Goal: Information Seeking & Learning: Learn about a topic

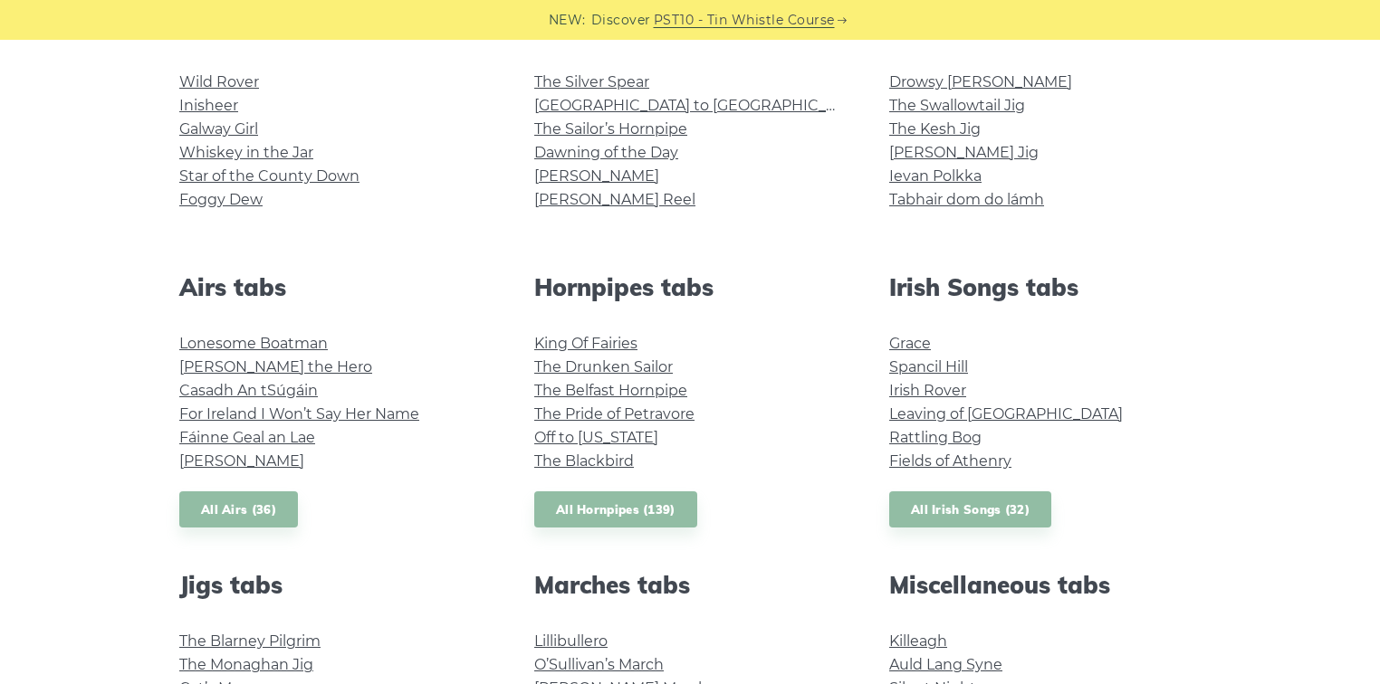
scroll to position [724, 0]
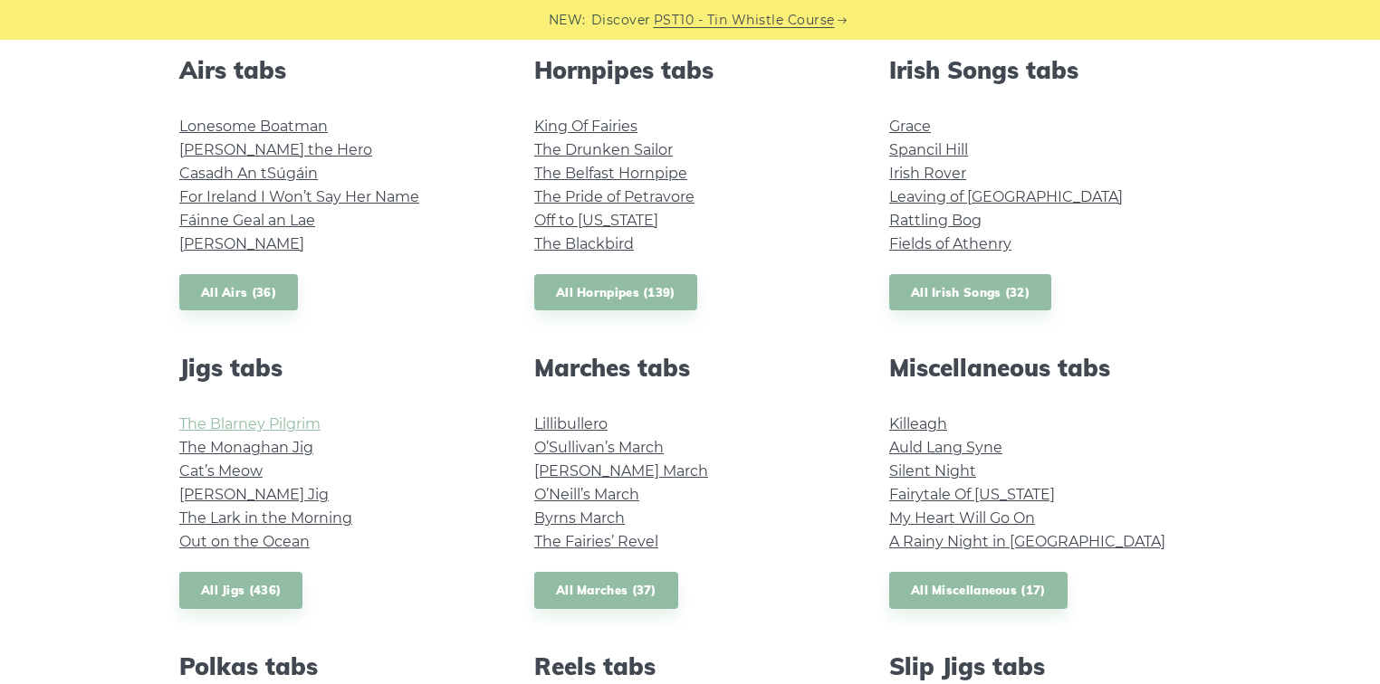
click at [228, 425] on link "The Blarney Pilgrim" at bounding box center [249, 424] width 141 height 17
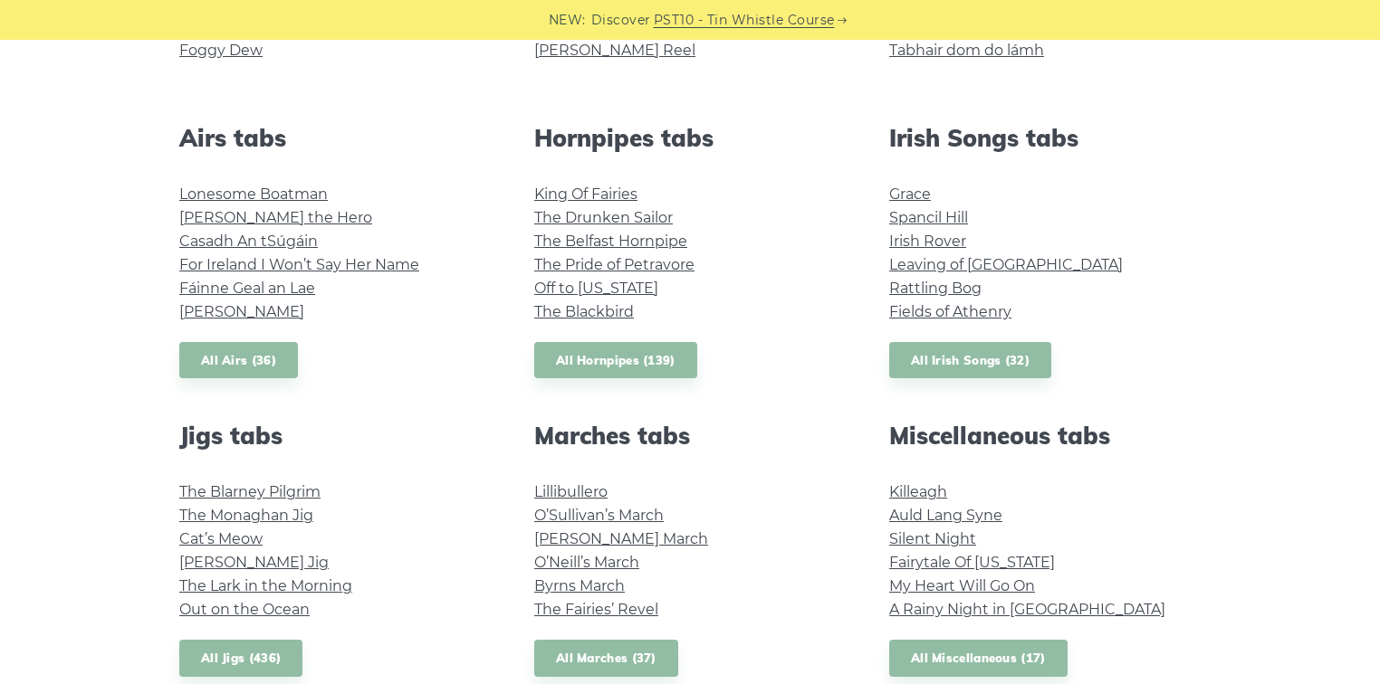
scroll to position [652, 0]
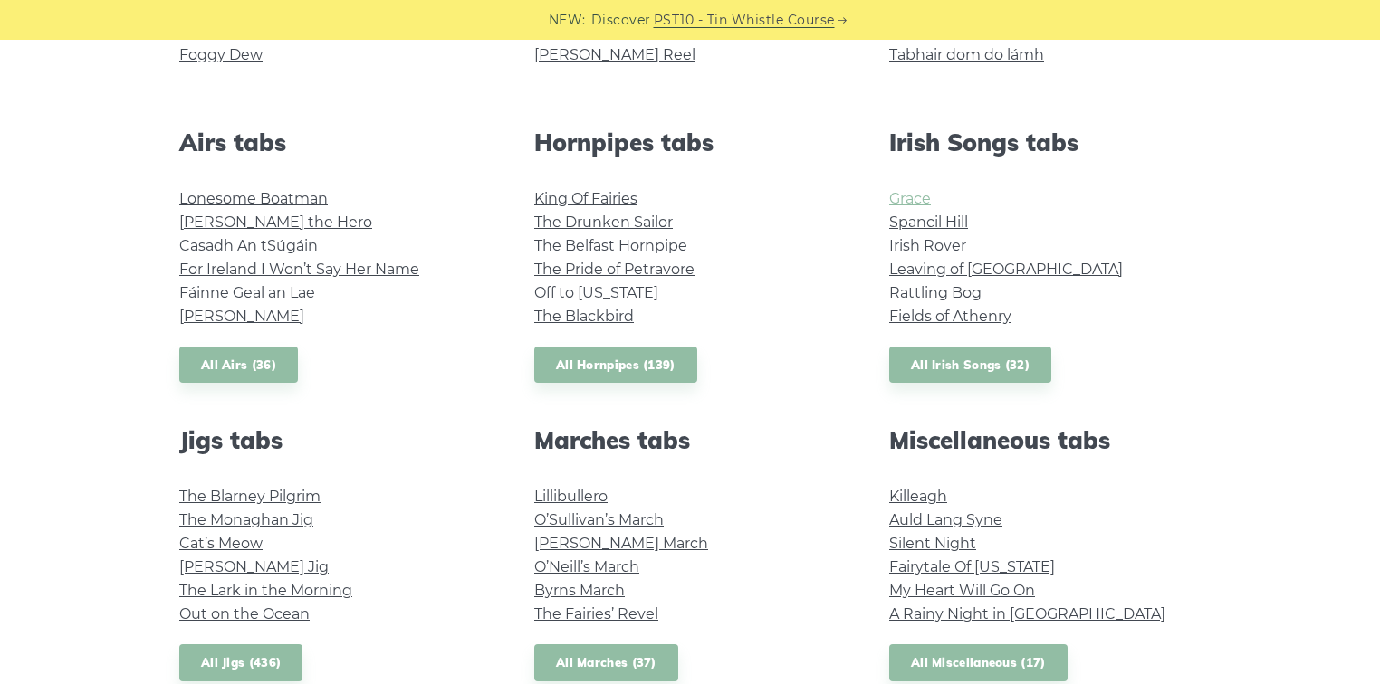
click at [907, 196] on link "Grace" at bounding box center [910, 198] width 42 height 17
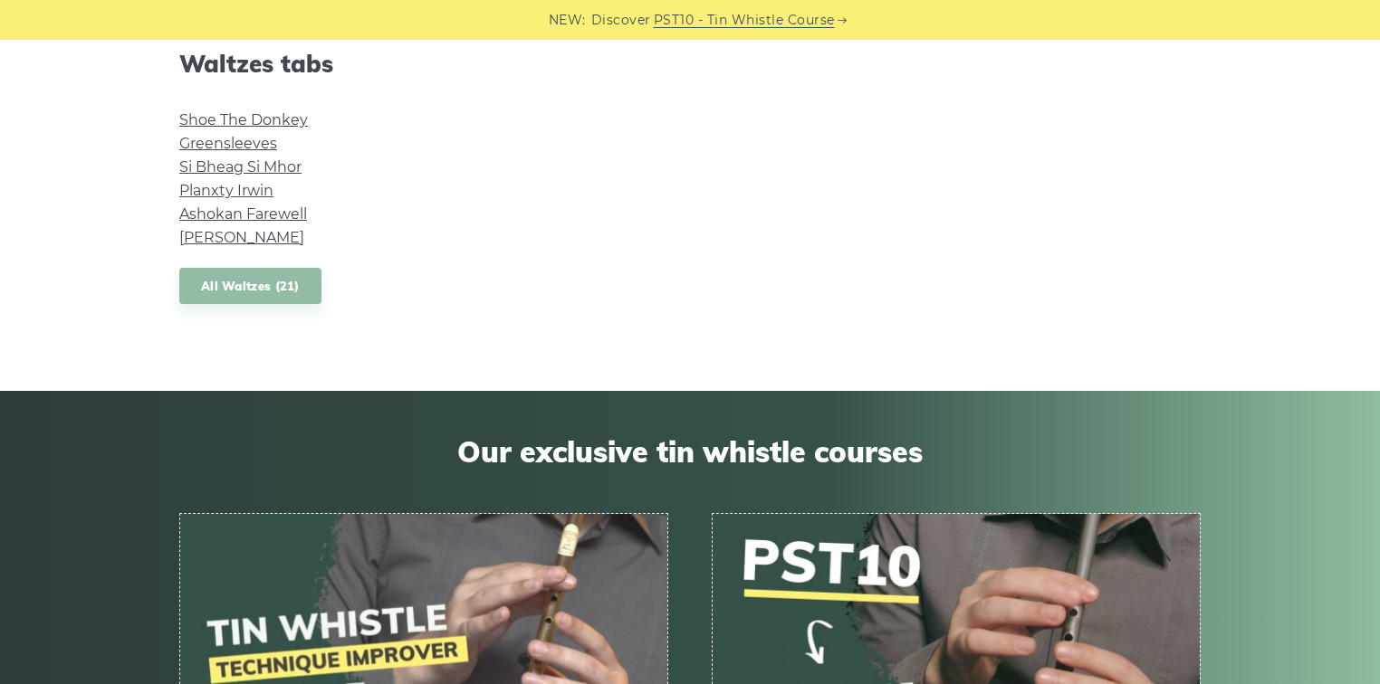
scroll to position [1449, 0]
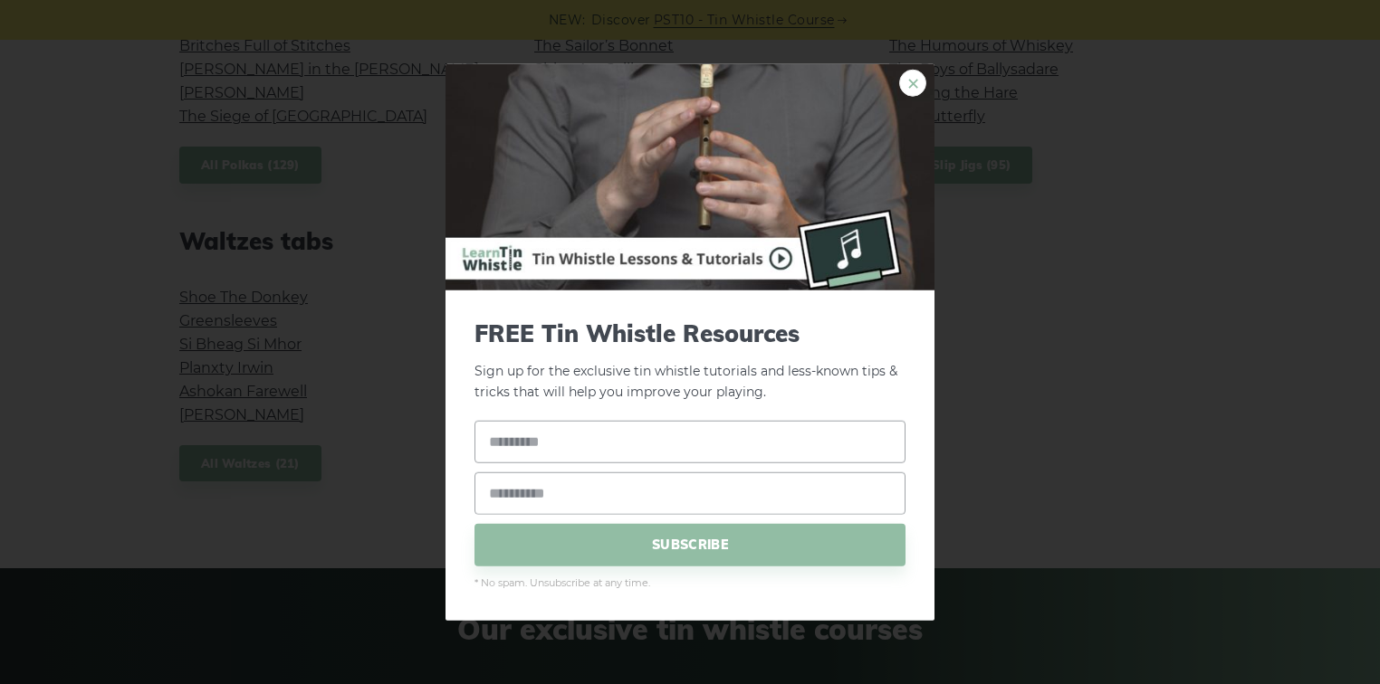
click at [924, 80] on link "×" at bounding box center [912, 83] width 27 height 27
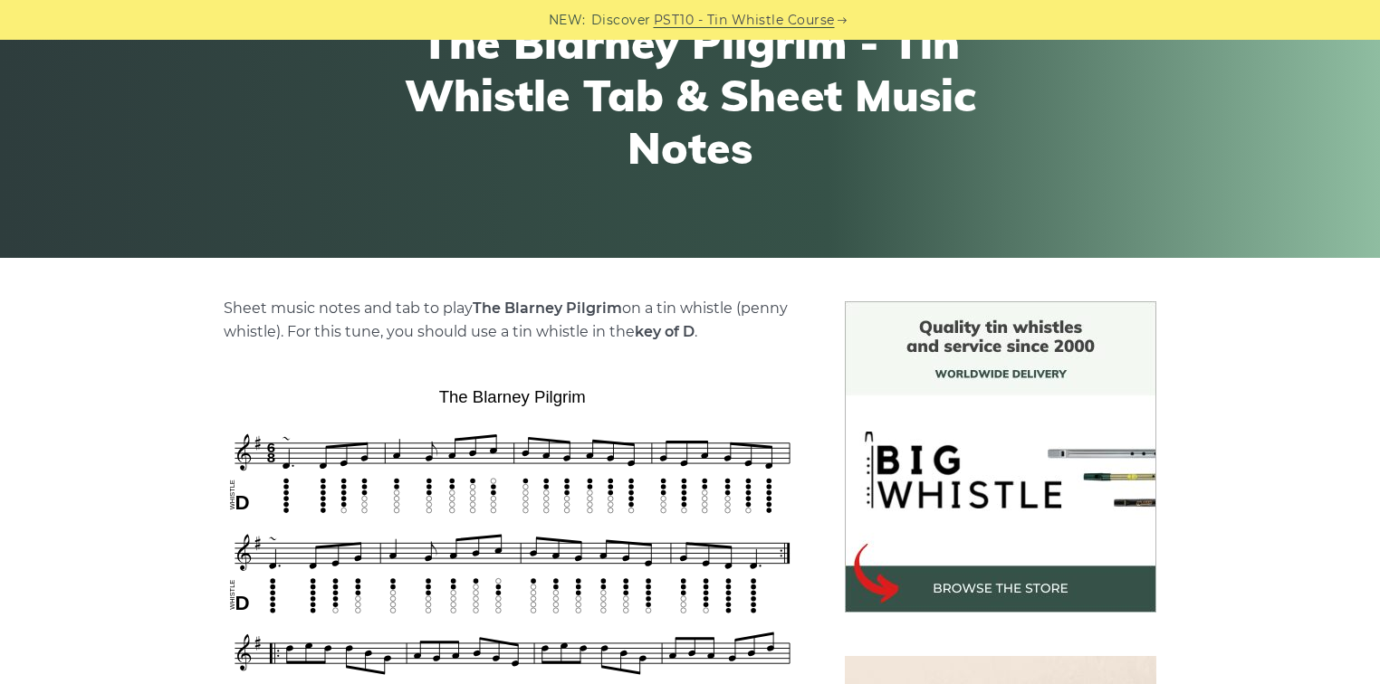
scroll to position [435, 0]
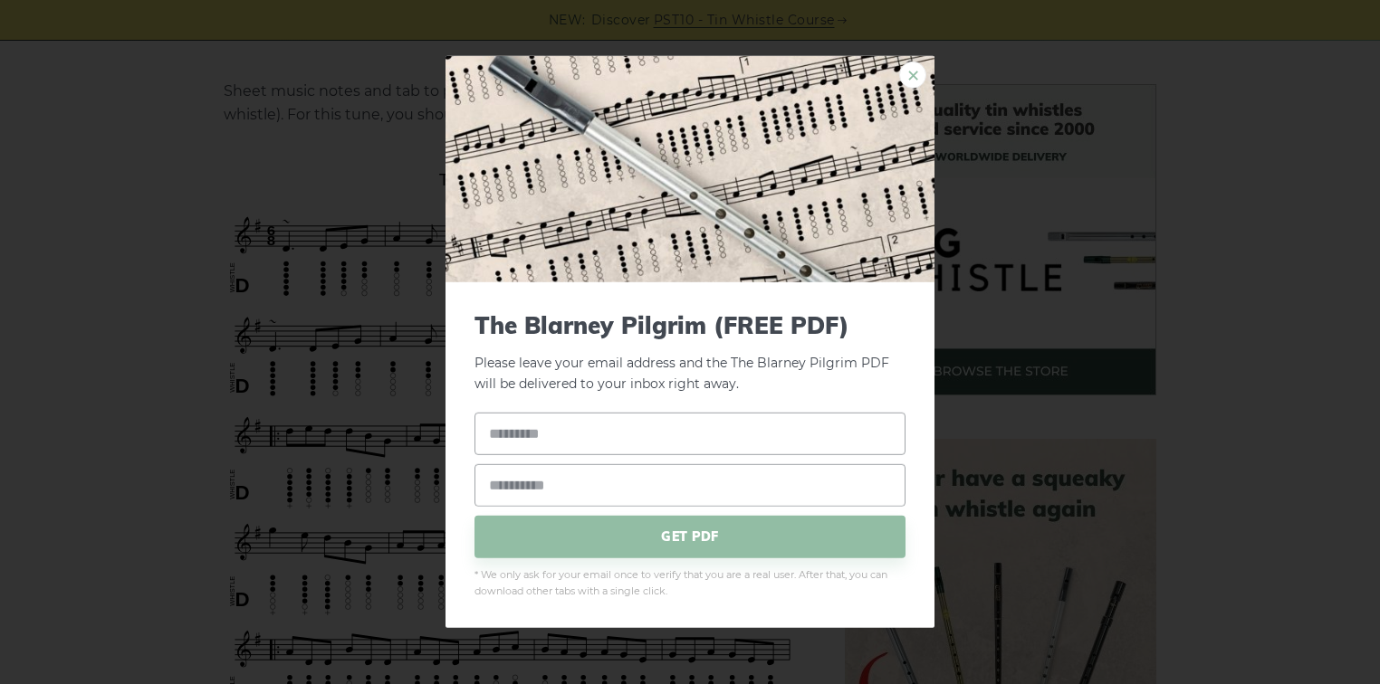
click at [916, 71] on link "×" at bounding box center [912, 75] width 27 height 27
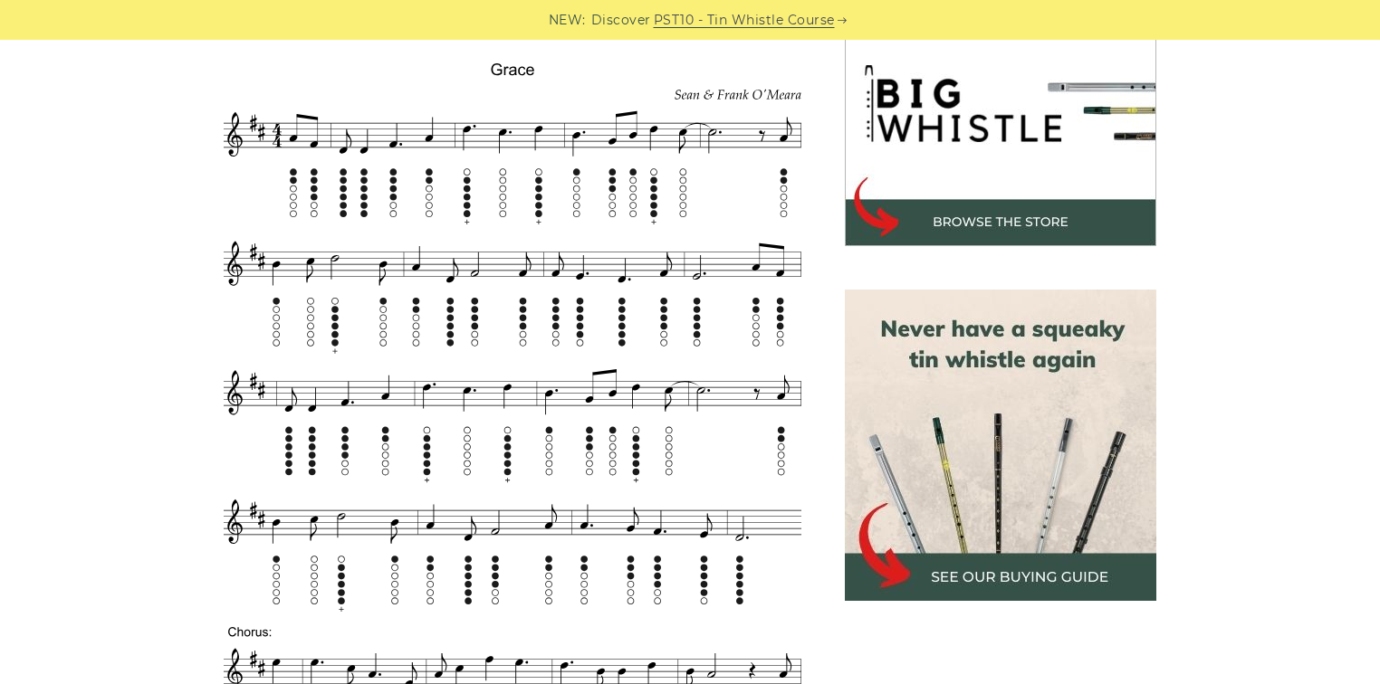
scroll to position [507, 0]
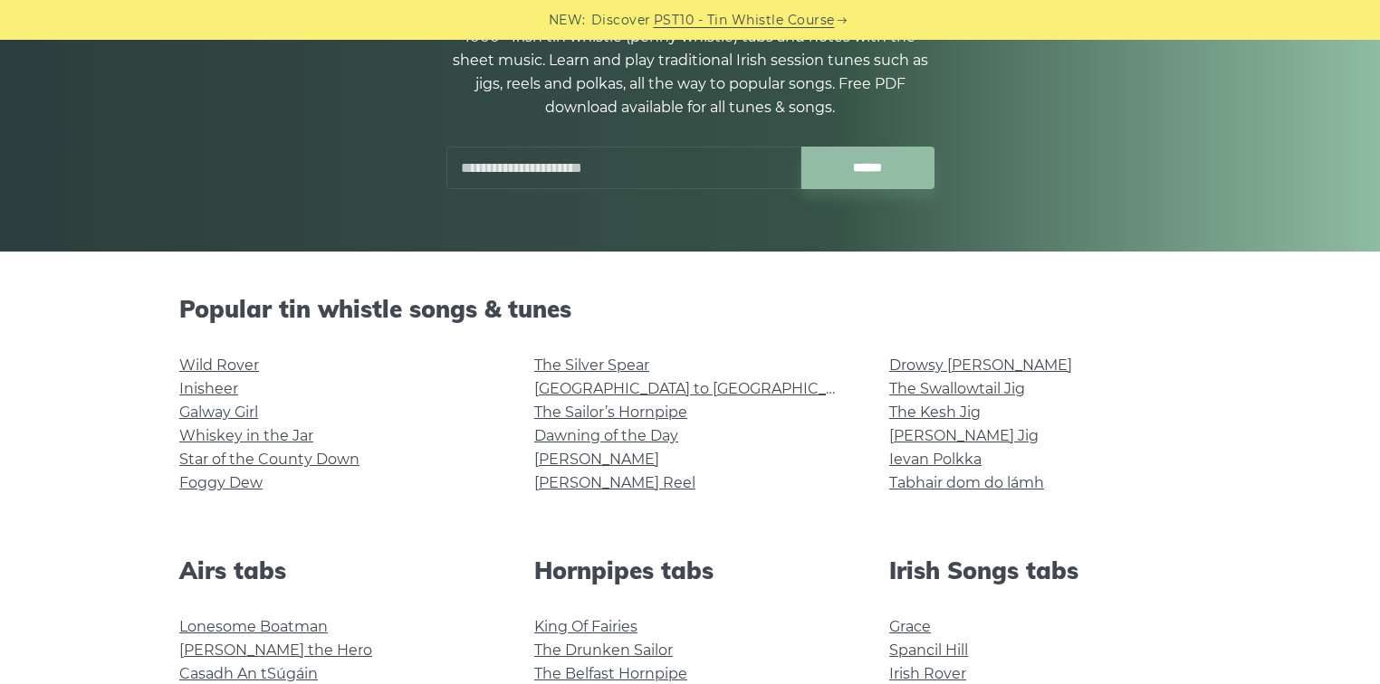
scroll to position [217, 0]
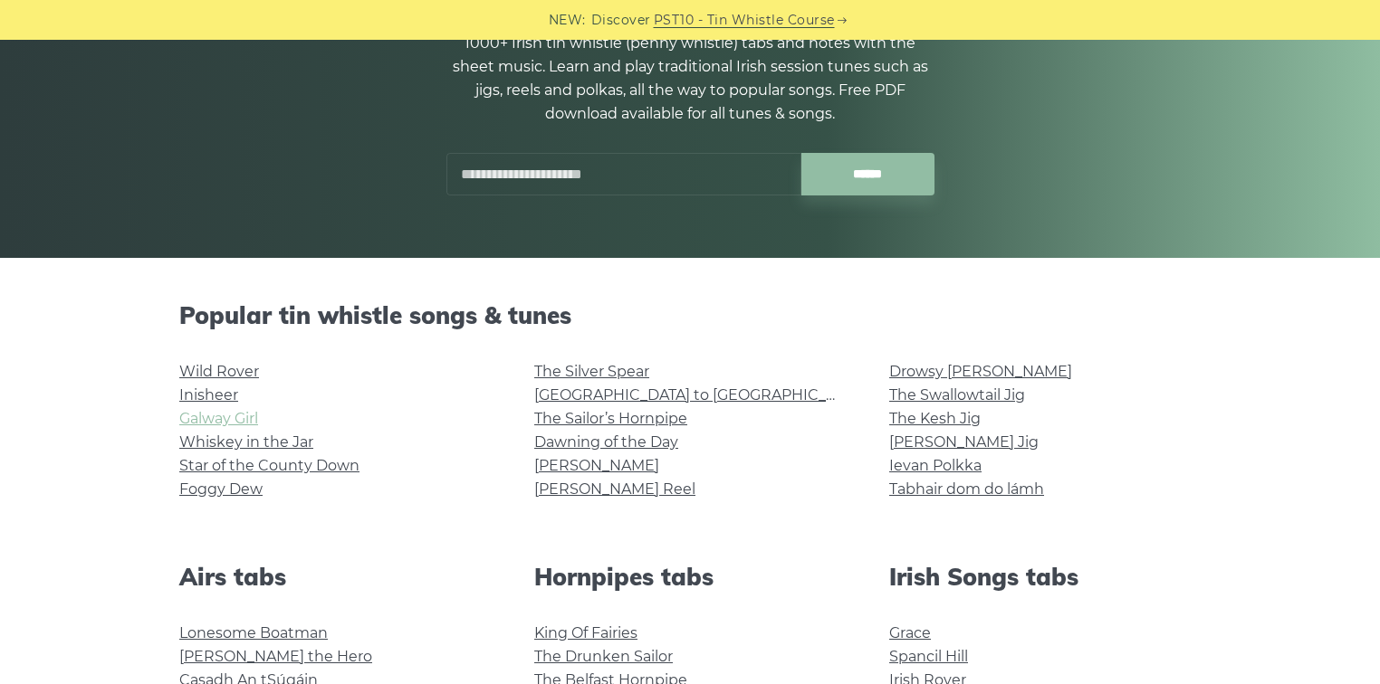
click at [206, 415] on link "Galway Girl" at bounding box center [218, 418] width 79 height 17
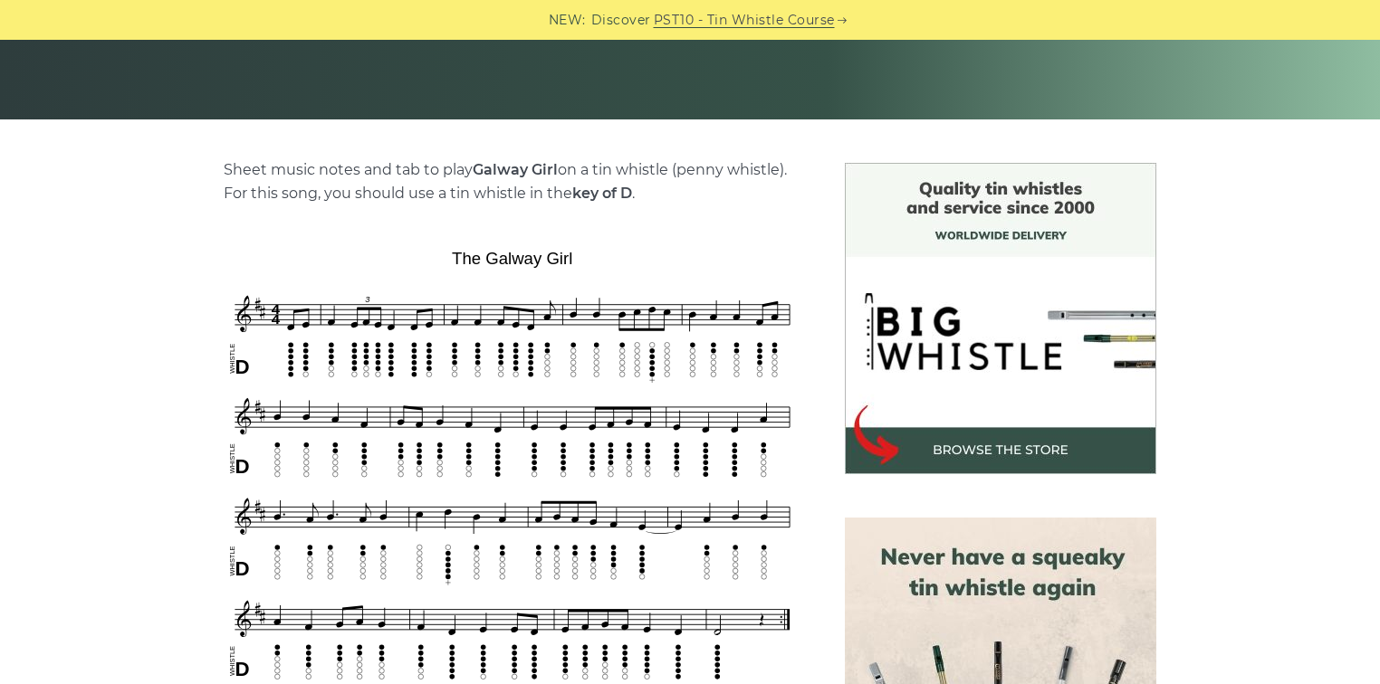
scroll to position [362, 0]
